Goal: Information Seeking & Learning: Understand process/instructions

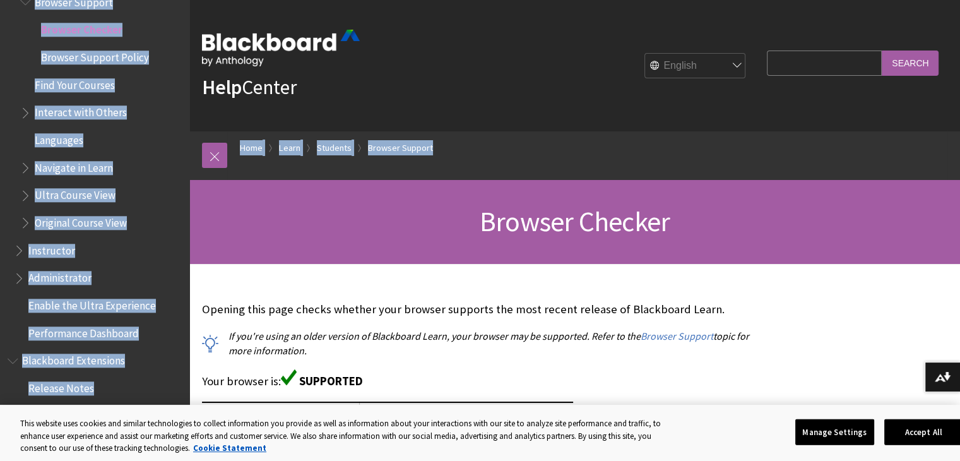
click at [217, 220] on div "Help Center English عربية Català Cymraeg Deutsch Español Suomi Français עברית I…" at bounding box center [574, 132] width 771 height 264
click at [213, 161] on link at bounding box center [214, 155] width 25 height 25
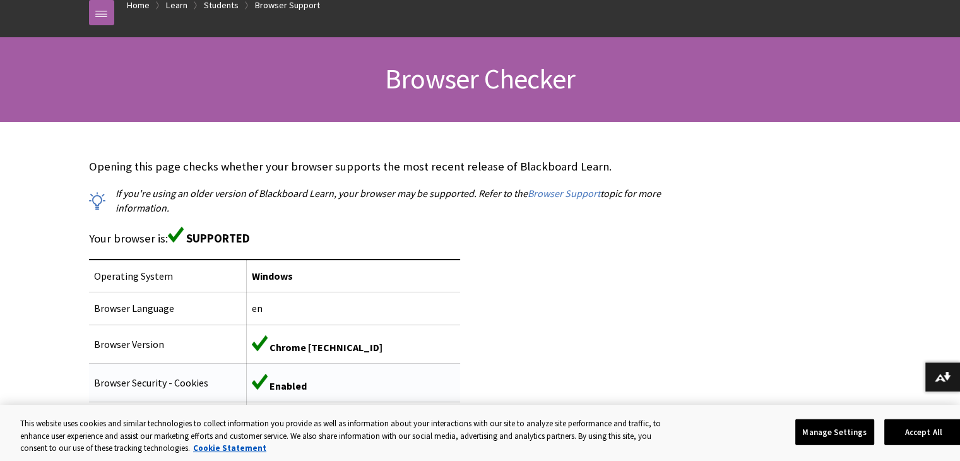
scroll to position [247, 0]
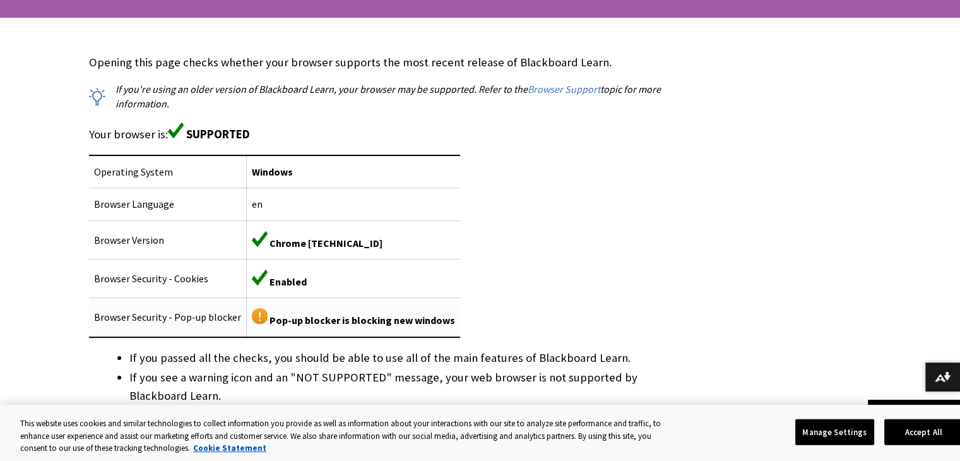
drag, startPoint x: 303, startPoint y: 317, endPoint x: 297, endPoint y: 321, distance: 7.2
click at [300, 321] on span "Pop-up blocker is blocking new windows" at bounding box center [363, 320] width 186 height 13
click at [299, 325] on span "Pop-up blocker is blocking new windows" at bounding box center [363, 320] width 186 height 13
click at [252, 317] on img at bounding box center [260, 316] width 16 height 16
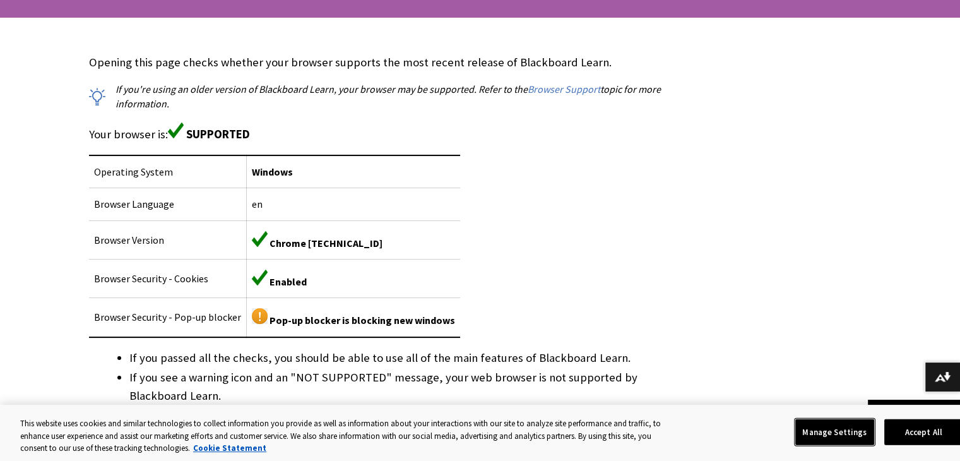
click at [829, 427] on button "Manage Settings" at bounding box center [834, 432] width 79 height 27
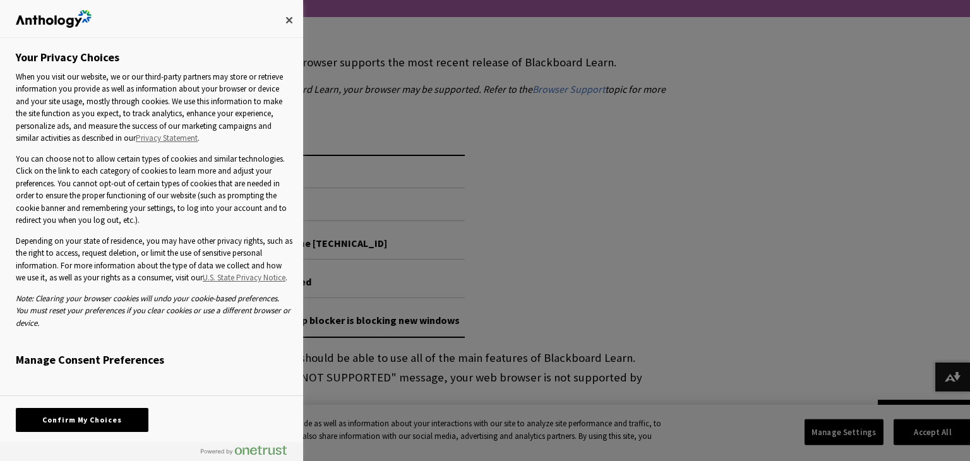
click at [496, 379] on div at bounding box center [485, 230] width 970 height 461
click at [959, 443] on div at bounding box center [485, 230] width 970 height 461
click at [708, 363] on div at bounding box center [485, 230] width 970 height 461
drag, startPoint x: 702, startPoint y: 369, endPoint x: 641, endPoint y: 347, distance: 64.5
click at [641, 347] on div at bounding box center [485, 230] width 970 height 461
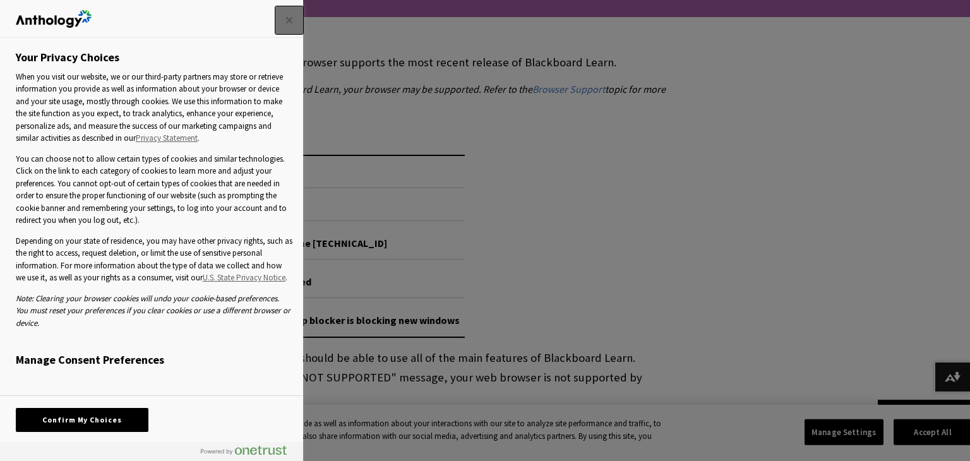
click at [288, 21] on button "Close" at bounding box center [289, 20] width 28 height 28
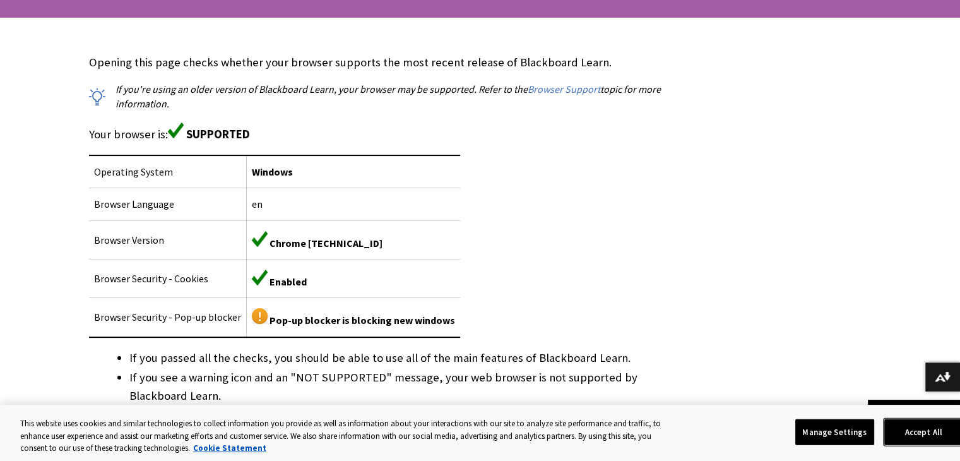
drag, startPoint x: 929, startPoint y: 430, endPoint x: 925, endPoint y: 414, distance: 16.4
click at [929, 421] on button "Accept All" at bounding box center [923, 432] width 79 height 27
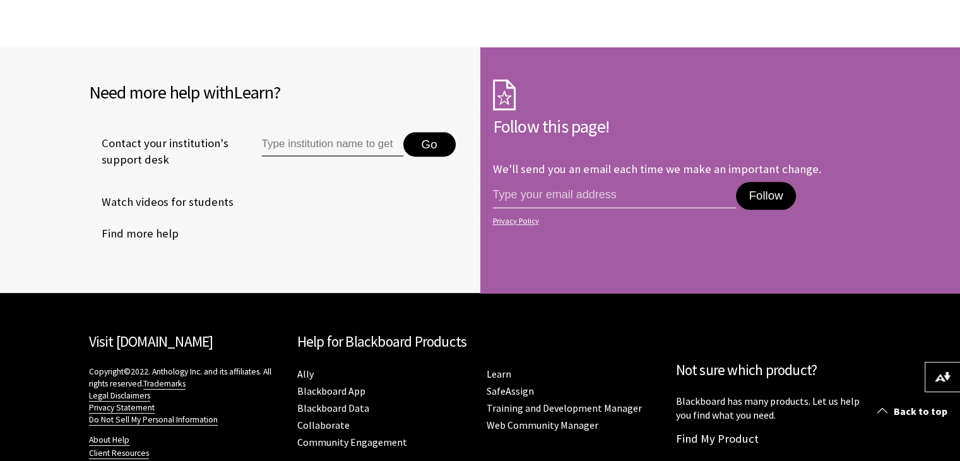
scroll to position [1320, 0]
